Goal: Check status: Check status

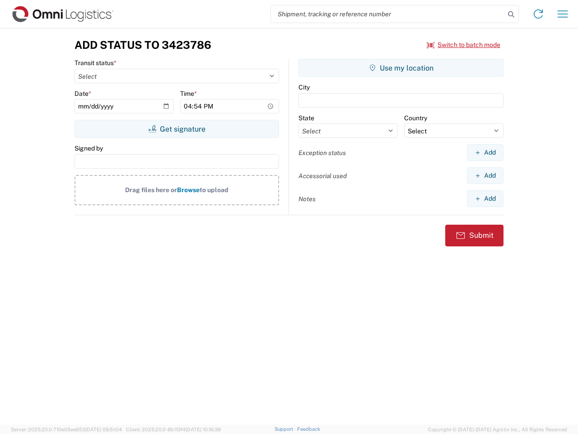
click at [388, 14] on input "search" at bounding box center [388, 13] width 234 height 17
click at [511, 14] on icon at bounding box center [511, 14] width 13 height 13
click at [538, 14] on icon at bounding box center [538, 14] width 14 height 14
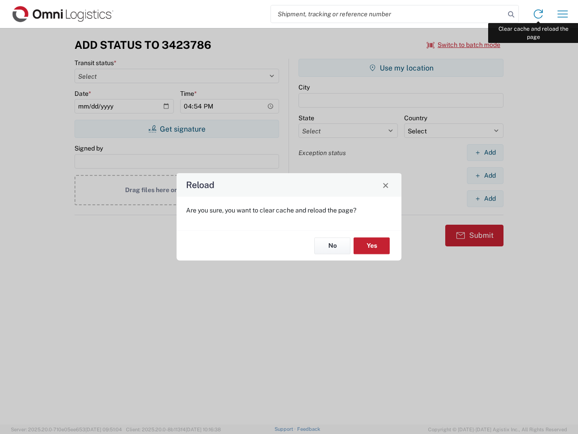
click at [563, 14] on div "Reload Are you sure, you want to clear cache and reload the page? No Yes" at bounding box center [289, 217] width 578 height 434
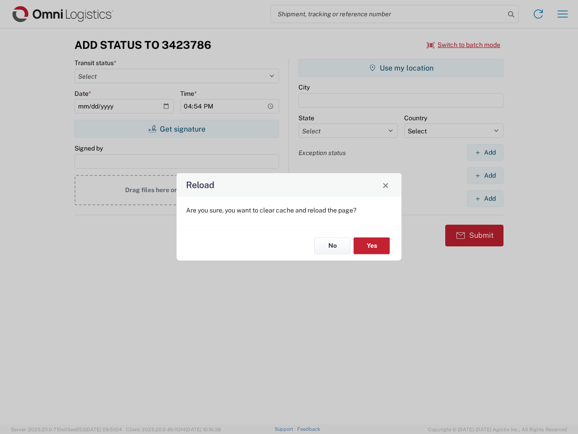
click at [464, 45] on div "Reload Are you sure, you want to clear cache and reload the page? No Yes" at bounding box center [289, 217] width 578 height 434
click at [177, 129] on div "Reload Are you sure, you want to clear cache and reload the page? No Yes" at bounding box center [289, 217] width 578 height 434
click at [401, 68] on div "Reload Are you sure, you want to clear cache and reload the page? No Yes" at bounding box center [289, 217] width 578 height 434
click at [485, 152] on div "Reload Are you sure, you want to clear cache and reload the page? No Yes" at bounding box center [289, 217] width 578 height 434
click at [485, 175] on div "Reload Are you sure, you want to clear cache and reload the page? No Yes" at bounding box center [289, 217] width 578 height 434
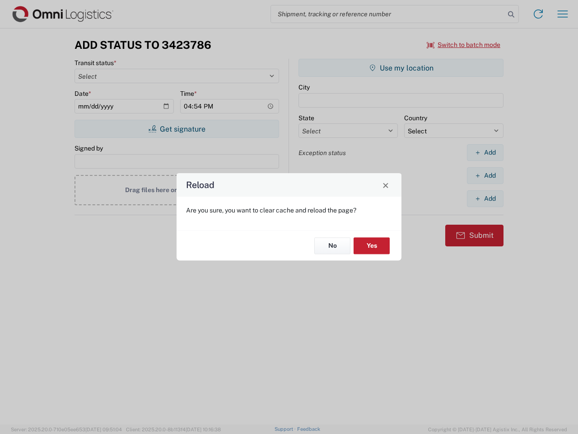
click at [485, 198] on div "Reload Are you sure, you want to clear cache and reload the page? No Yes" at bounding box center [289, 217] width 578 height 434
